Goal: Transaction & Acquisition: Purchase product/service

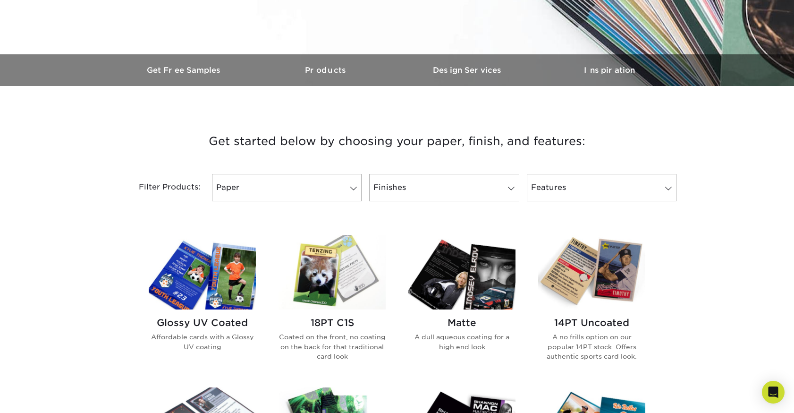
scroll to position [245, 0]
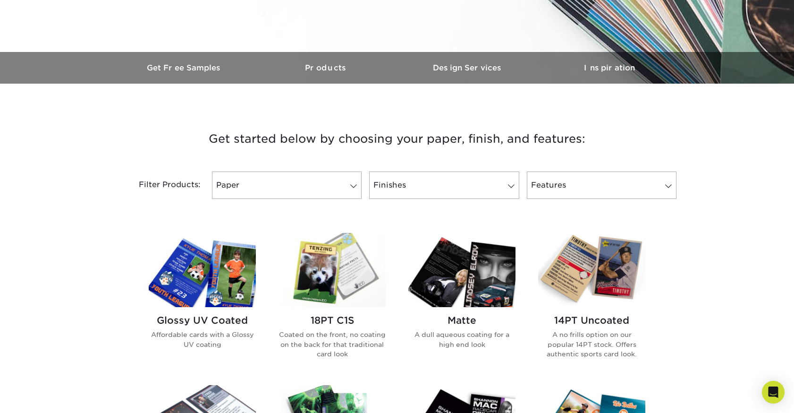
click at [588, 321] on h2 "14PT Uncoated" at bounding box center [591, 319] width 107 height 11
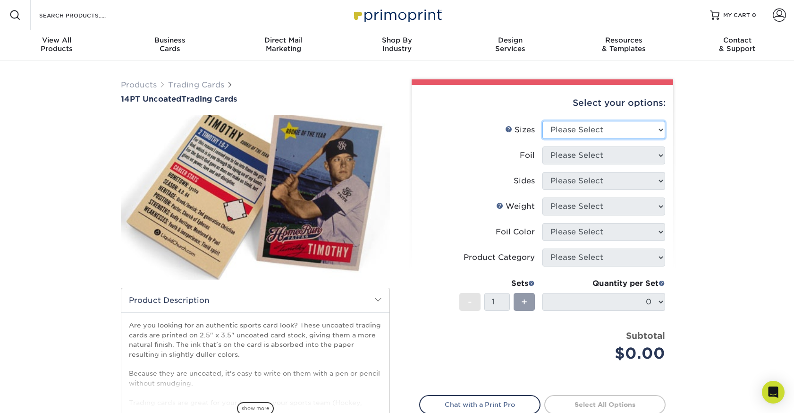
click at [657, 131] on select "Please Select 2.5" x 3.5"" at bounding box center [603, 130] width 123 height 18
select select "2.50x3.50"
click at [660, 155] on select "Please Select Yes No" at bounding box center [603, 155] width 123 height 18
select select "1"
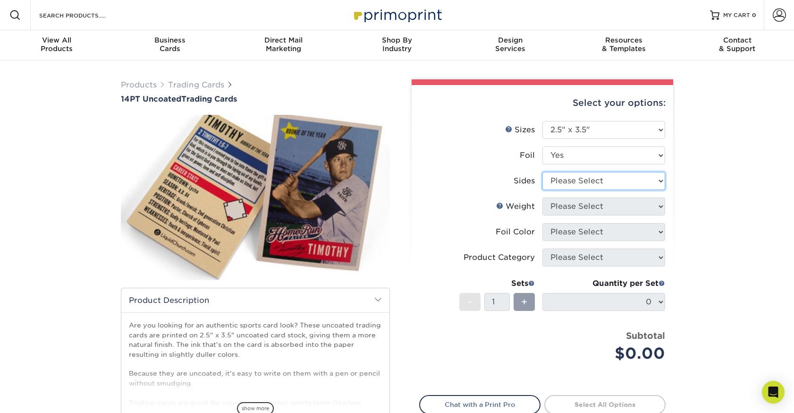
click at [659, 181] on select "Please Select Print Both Sides - Foil Both Sides Print Both Sides - Foil Front …" at bounding box center [603, 181] width 123 height 18
select select "34527644-b4fd-4ffb-9092-1318eefcd9d9"
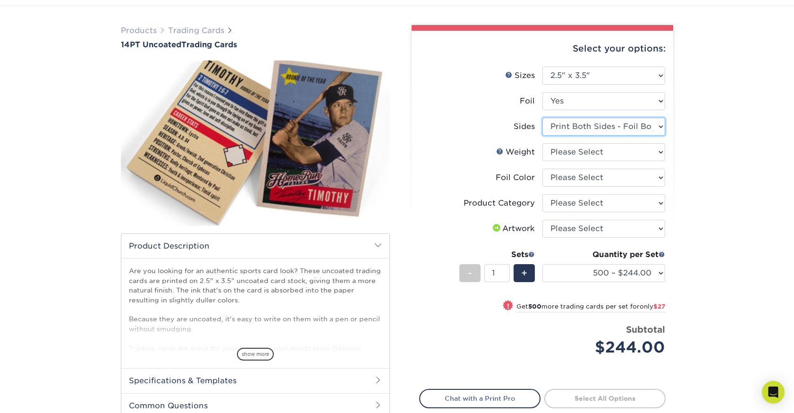
scroll to position [56, 0]
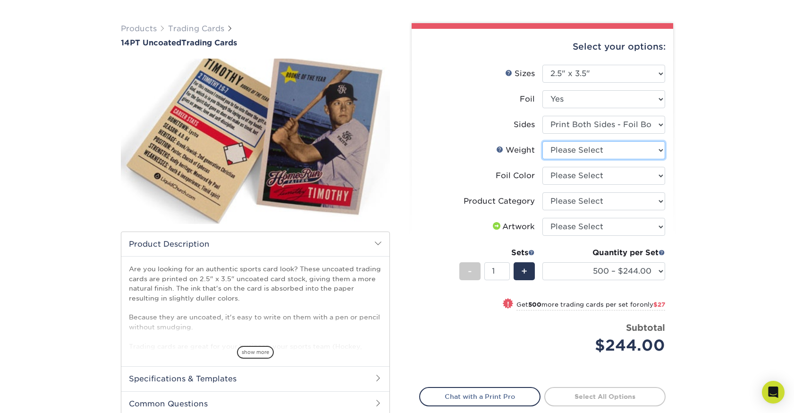
click at [659, 153] on select "Please Select 14PT Uncoated" at bounding box center [603, 150] width 123 height 18
select select "14PT Uncoated"
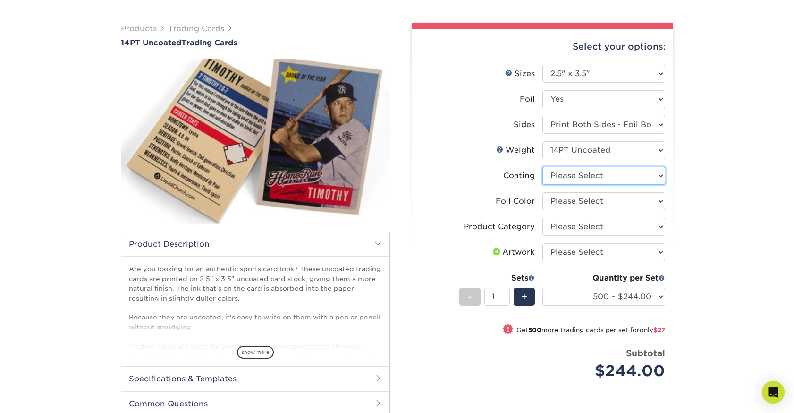
click at [660, 177] on select at bounding box center [603, 176] width 123 height 18
select select "3e7618de-abca-4bda-9f97-8b9129e913d8"
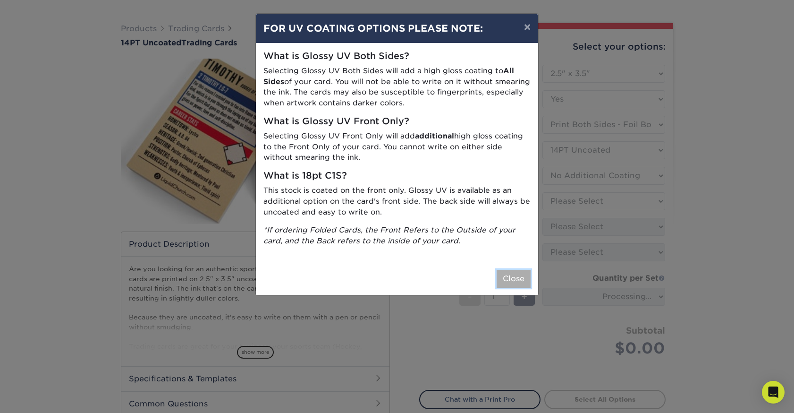
click at [527, 270] on button "Close" at bounding box center [514, 279] width 34 height 18
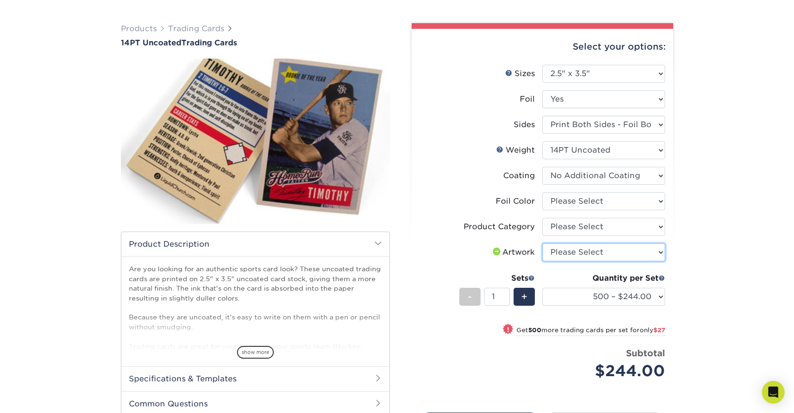
click at [661, 253] on select "Please Select I will upload files I need a design - $100" at bounding box center [603, 252] width 123 height 18
select select "upload"
click at [652, 199] on select "Please Select Silver Foil Rose Gold Foil Red Foil Gold Foil Copper Foil Black F…" at bounding box center [603, 201] width 123 height 18
select select "a834dd52-fe06-4ed6-9a86-5bd3c2d02515"
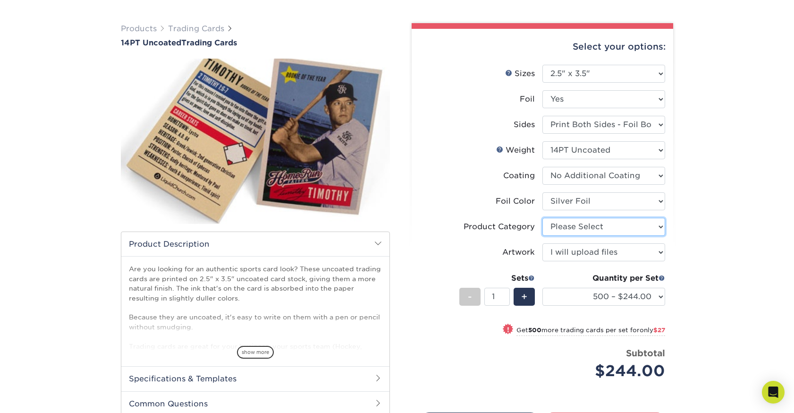
click at [655, 227] on select "Please Select Trading Cards" at bounding box center [603, 227] width 123 height 18
select select "c2f9bce9-36c2-409d-b101-c29d9d031e18"
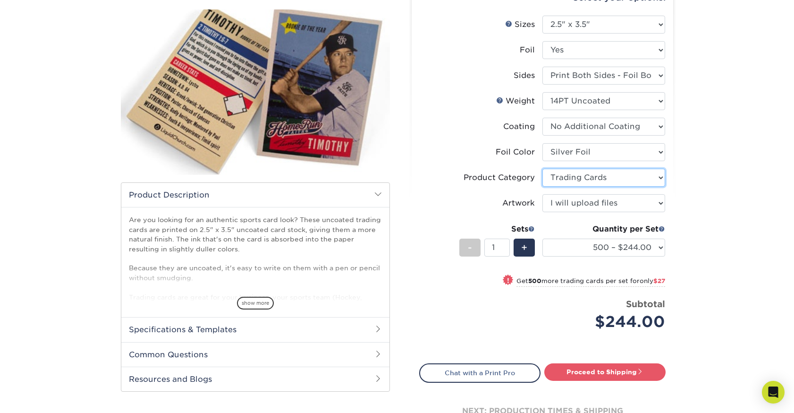
scroll to position [106, 0]
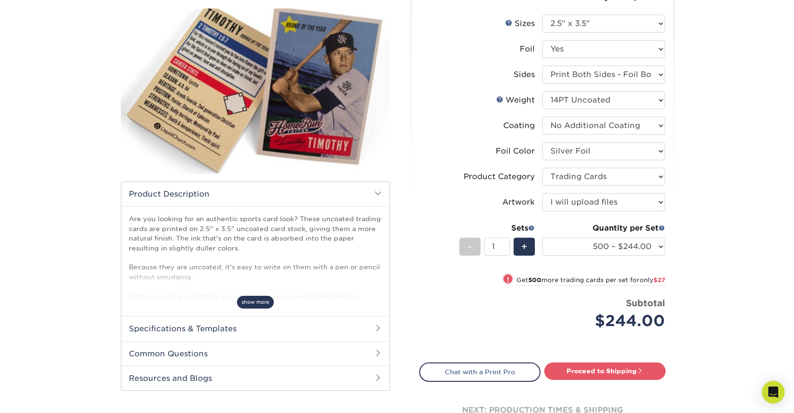
click at [261, 304] on span "show more" at bounding box center [255, 301] width 37 height 13
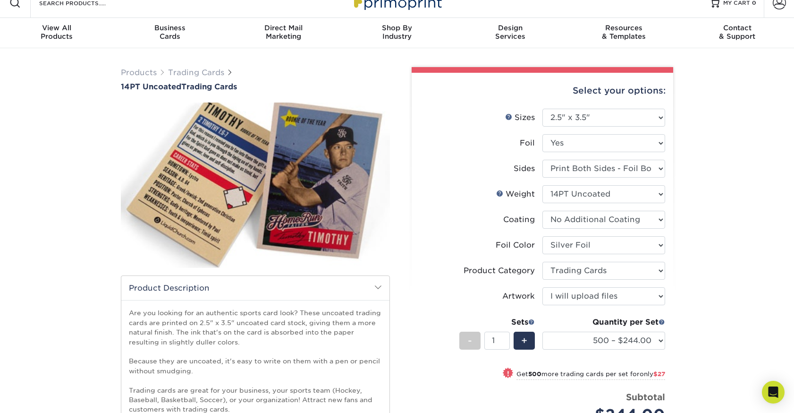
scroll to position [0, 0]
